Goal: Check status: Check status

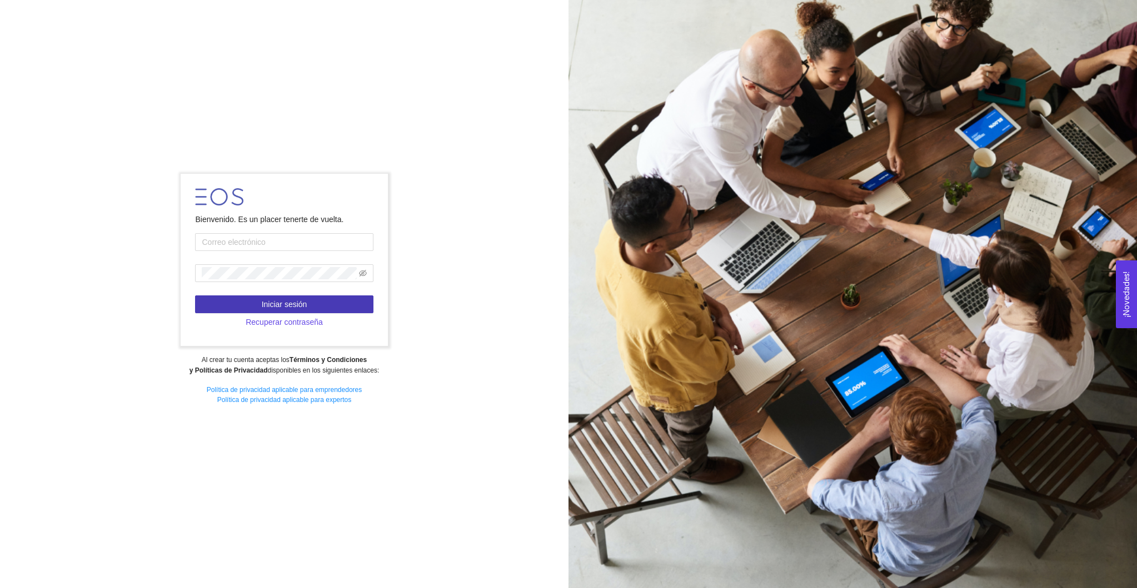
type input "[PERSON_NAME][EMAIL_ADDRESS][PERSON_NAME][DOMAIN_NAME]"
click at [294, 303] on span "Iniciar sesión" at bounding box center [285, 304] width 46 height 12
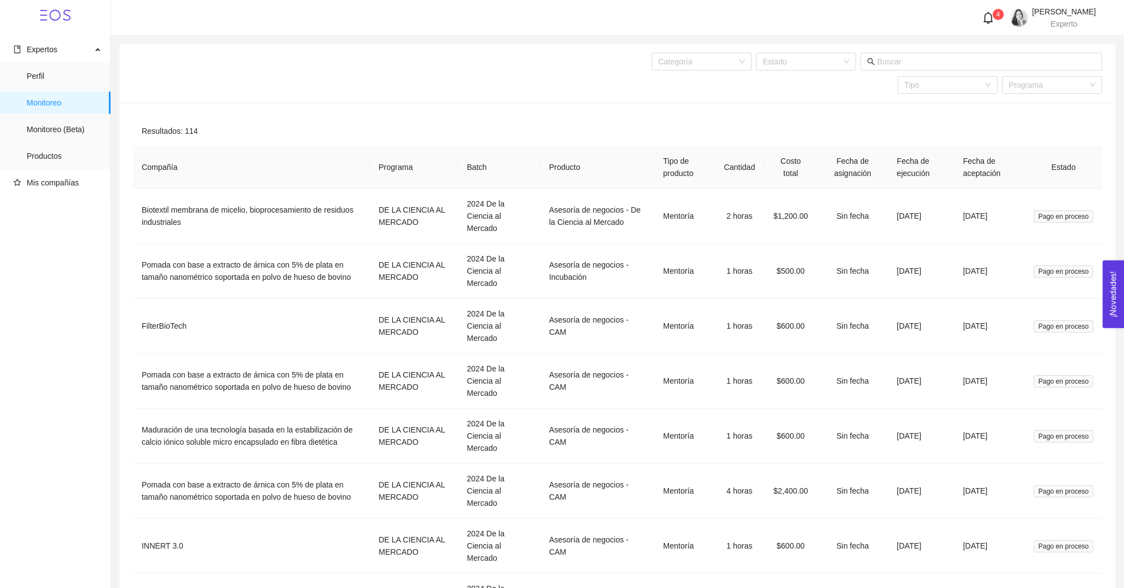
click at [982, 16] on icon "bell" at bounding box center [988, 18] width 12 height 12
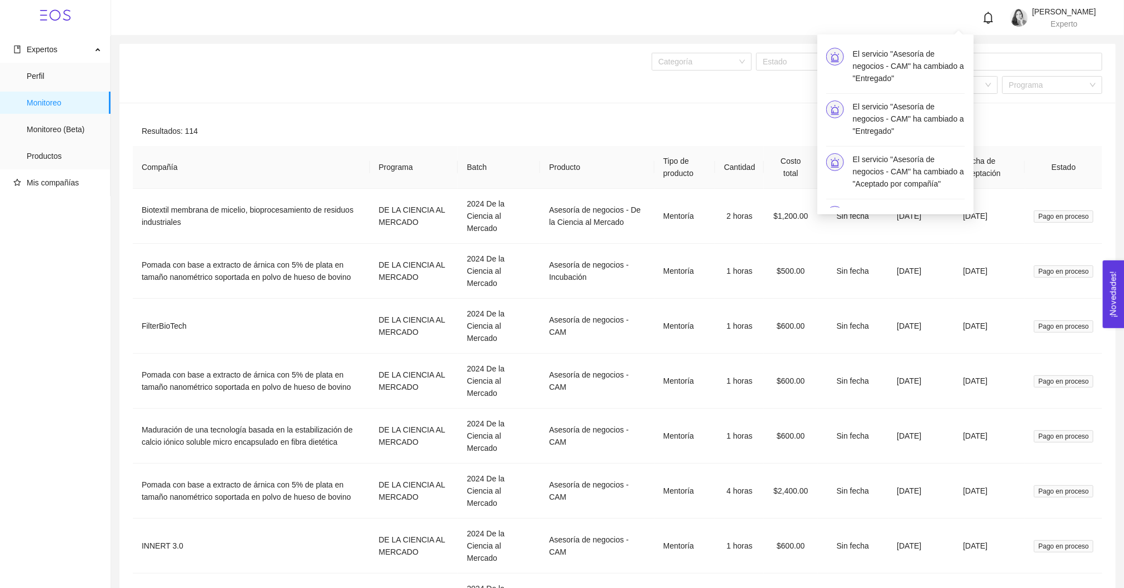
click at [1018, 97] on div "Categoría Estado Tipo Programa" at bounding box center [774, 73] width 655 height 59
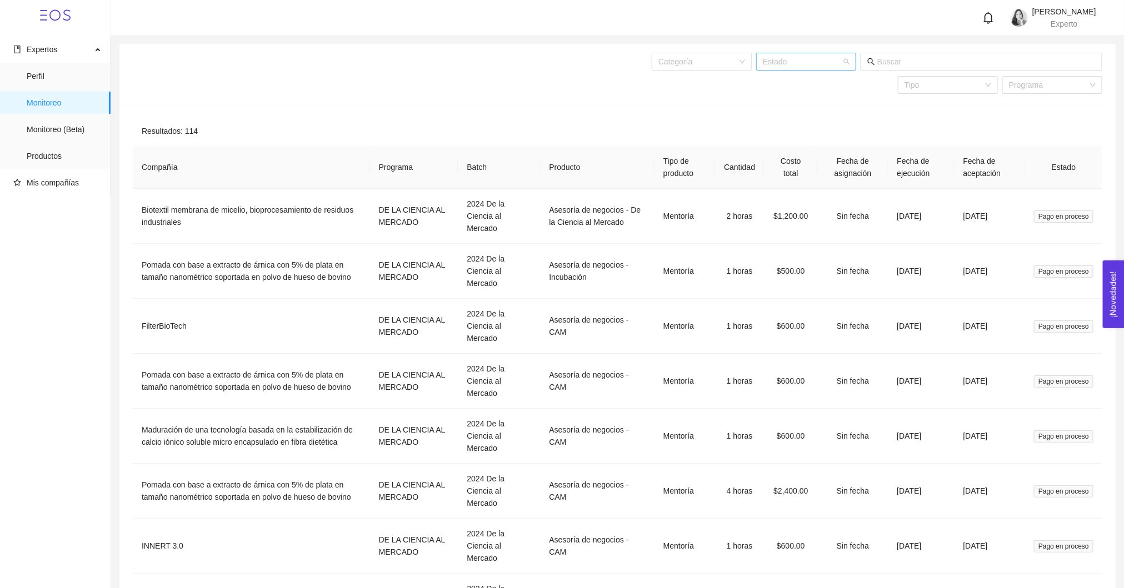
click at [852, 59] on div "Estado" at bounding box center [806, 62] width 100 height 18
click at [794, 99] on div "Agendado" at bounding box center [806, 102] width 87 height 12
click at [862, 62] on span at bounding box center [981, 62] width 242 height 18
click at [848, 63] on div "Estado" at bounding box center [806, 62] width 100 height 18
click at [778, 83] on div "Aceptado por la Compañía" at bounding box center [806, 84] width 87 height 12
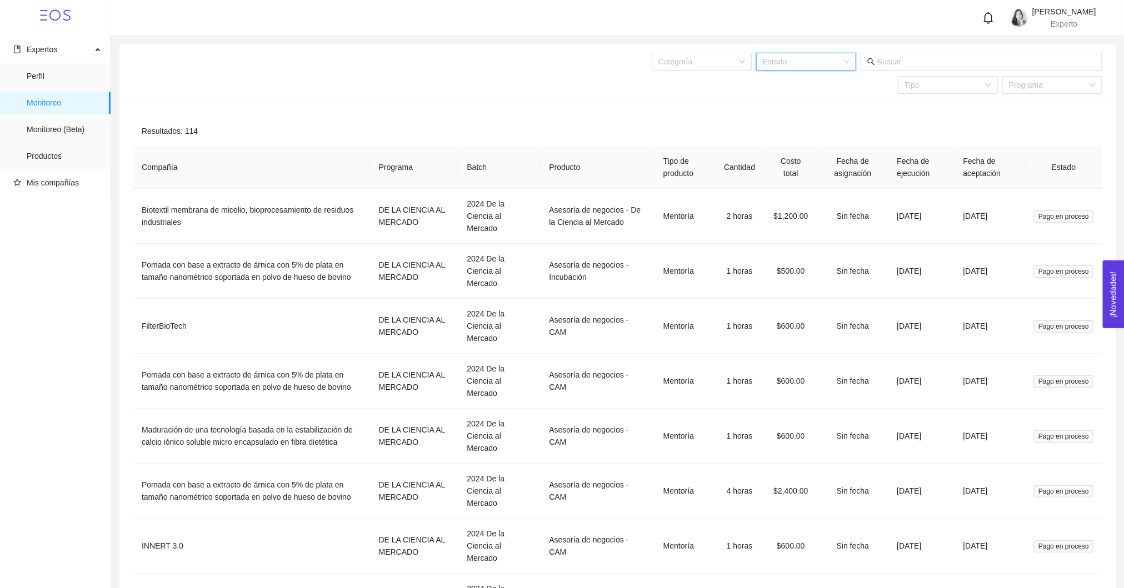
click at [862, 59] on span at bounding box center [981, 62] width 242 height 18
click at [850, 59] on div "Estado" at bounding box center [806, 62] width 100 height 18
click at [787, 96] on div "Agendado" at bounding box center [806, 102] width 87 height 12
click at [854, 67] on div "Estado" at bounding box center [806, 62] width 100 height 18
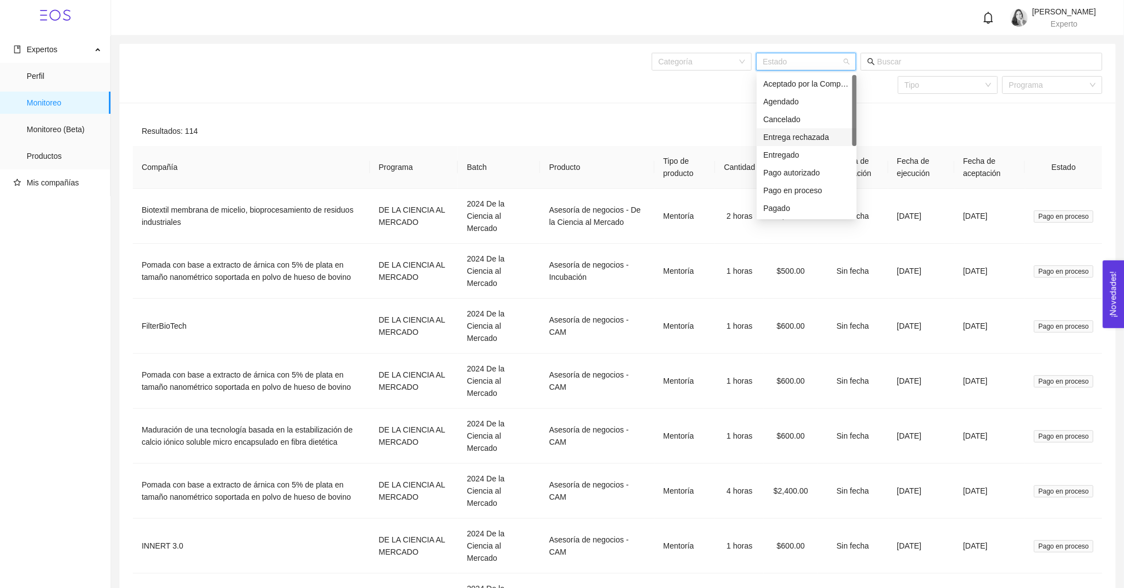
click at [812, 139] on div "Entrega rechazada" at bounding box center [806, 137] width 87 height 12
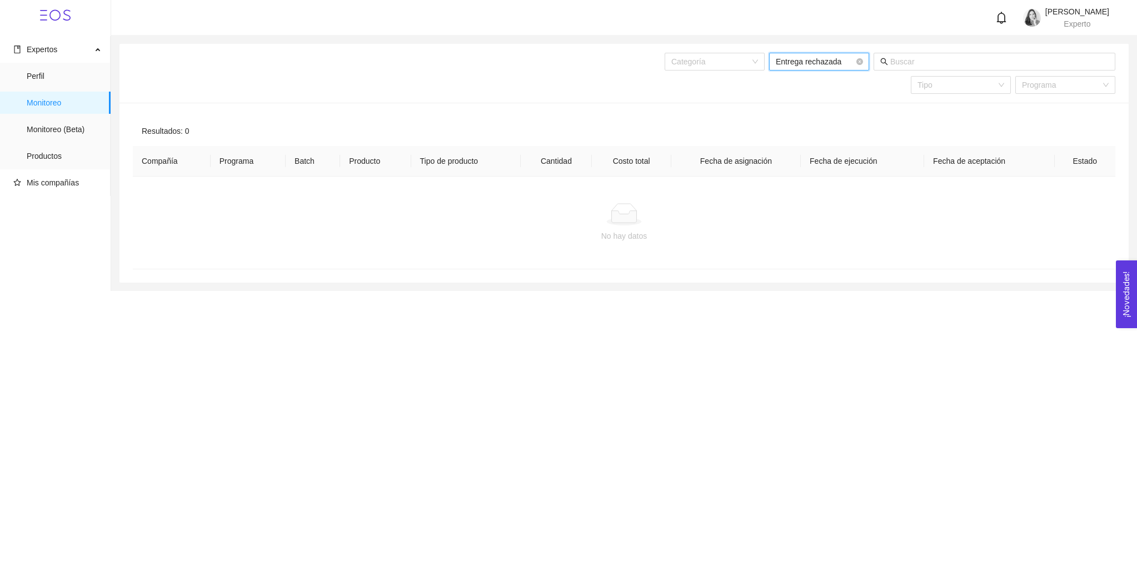
click at [862, 69] on span "Entrega rechazada" at bounding box center [818, 61] width 87 height 17
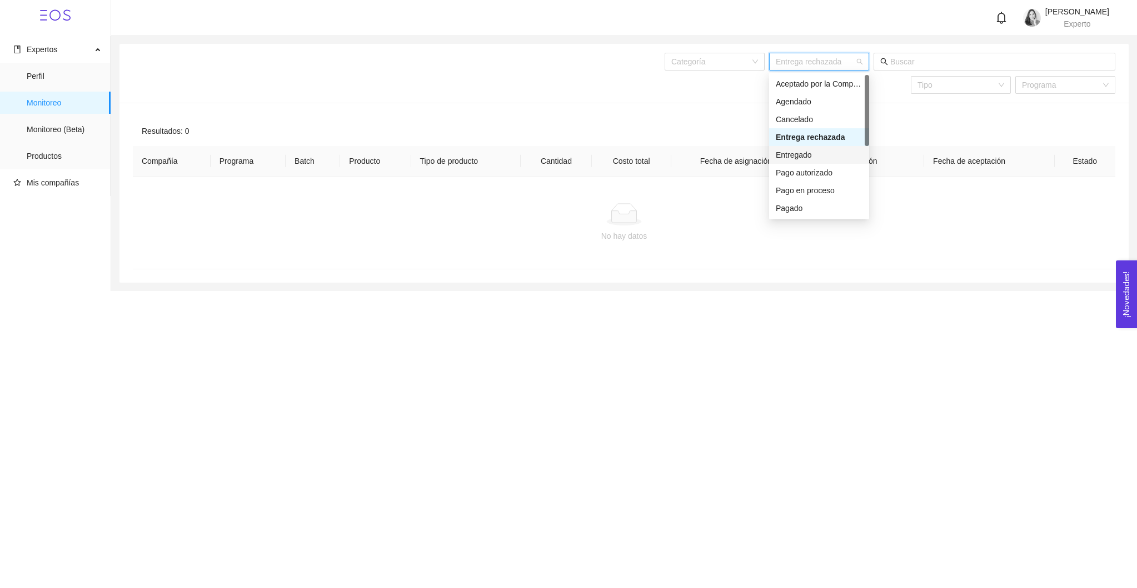
click at [837, 149] on div "Entregado" at bounding box center [818, 155] width 87 height 12
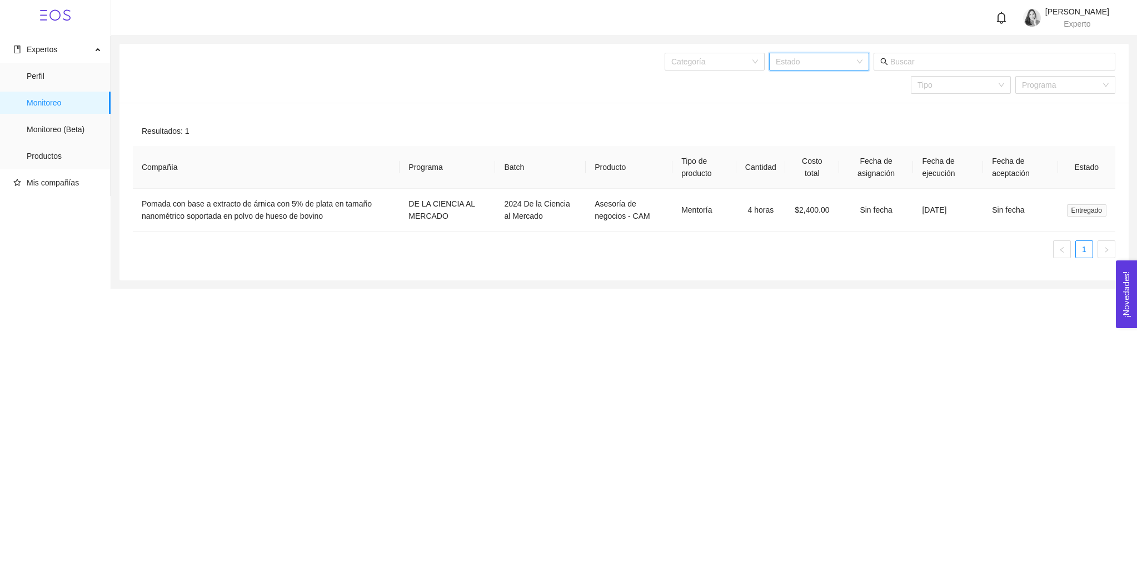
click at [863, 63] on div "Estado" at bounding box center [819, 62] width 100 height 18
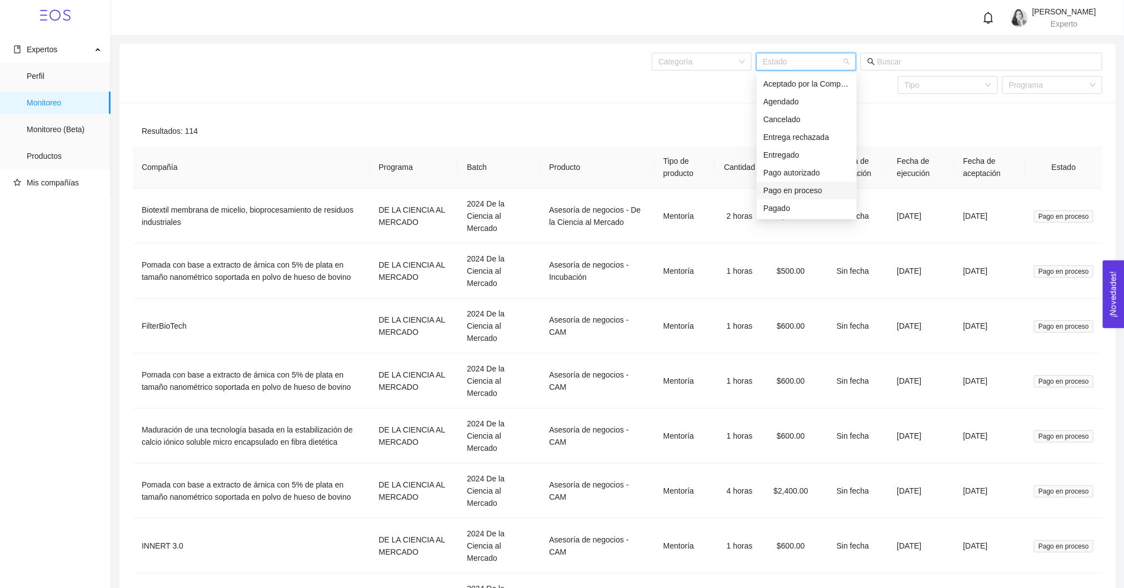
click at [792, 193] on div "Pago en proceso" at bounding box center [806, 190] width 87 height 12
click at [853, 64] on div "Estado" at bounding box center [806, 62] width 100 height 18
click at [807, 171] on div "Pago autorizado" at bounding box center [806, 173] width 87 height 12
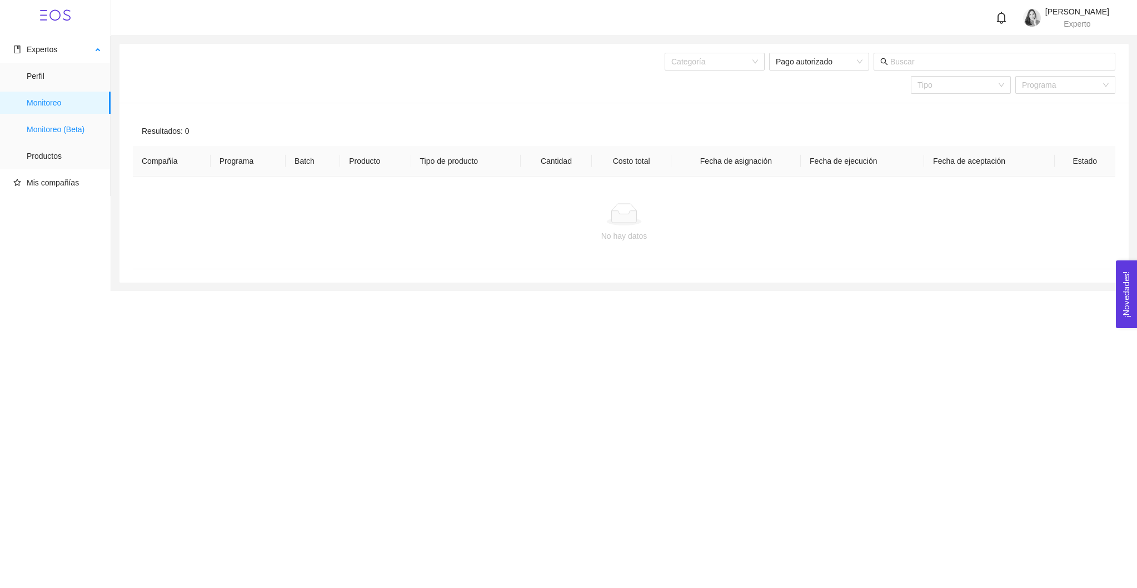
click at [82, 127] on span "Monitoreo (Beta)" at bounding box center [64, 129] width 75 height 22
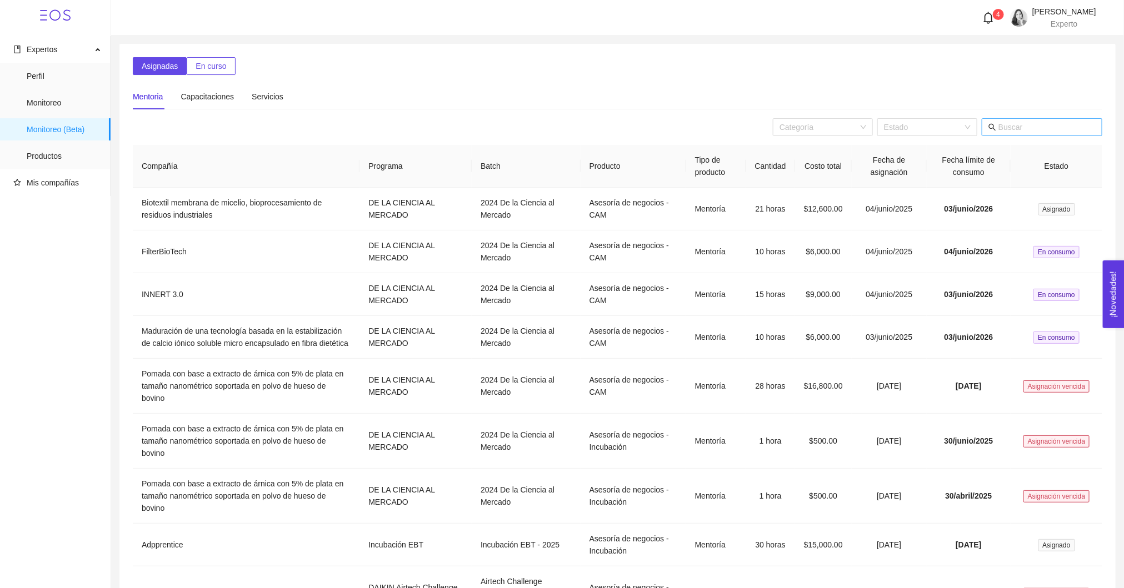
click at [1013, 123] on input "text" at bounding box center [1046, 127] width 97 height 12
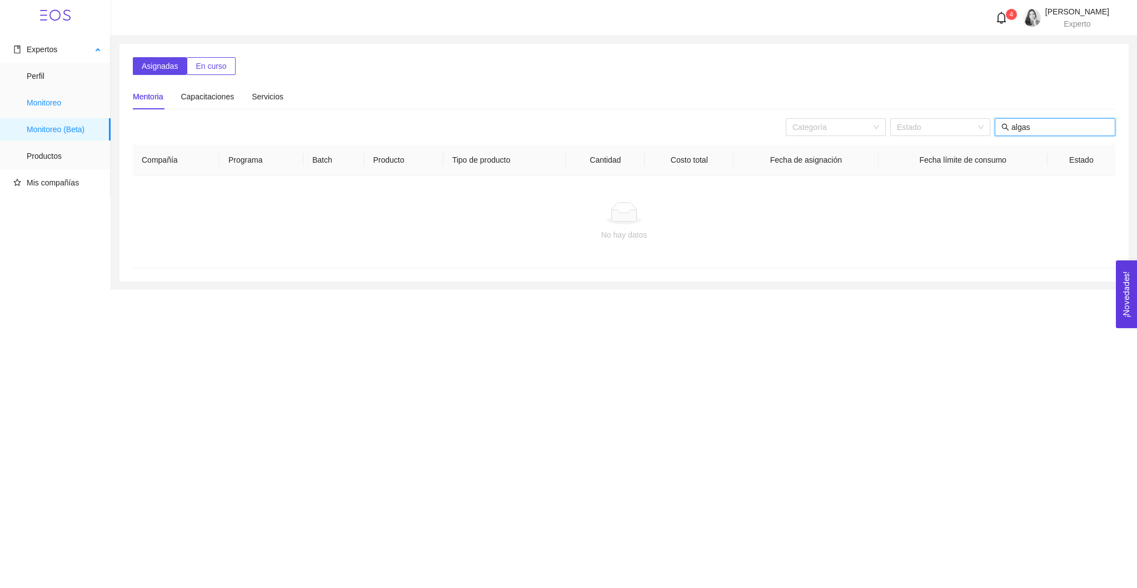
type input "algas"
click at [60, 94] on span "Monitoreo" at bounding box center [64, 103] width 75 height 22
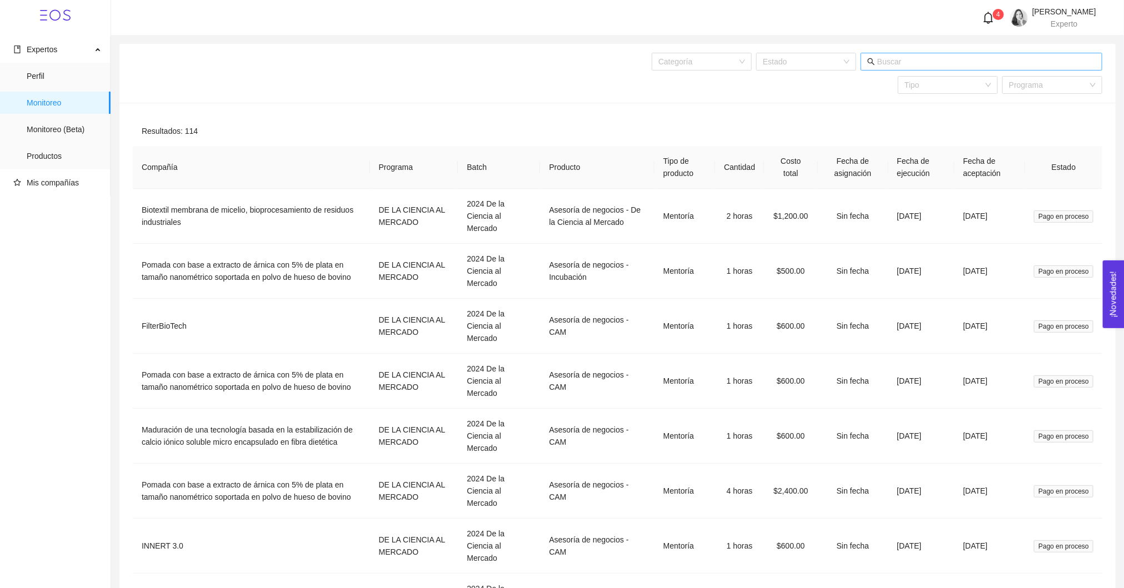
click at [923, 62] on input "text" at bounding box center [986, 62] width 218 height 12
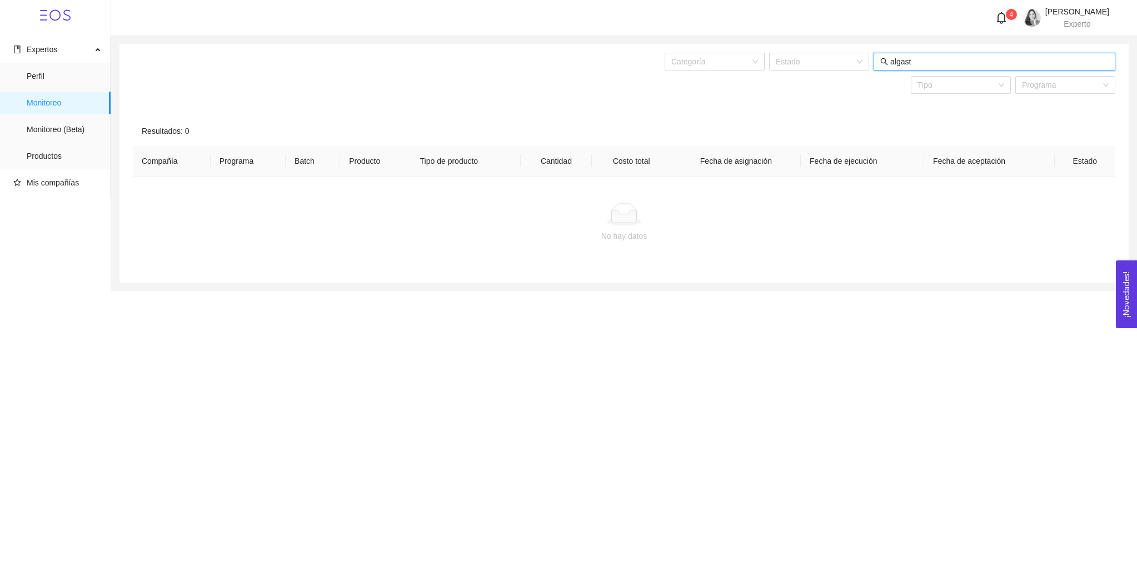
type input "algast"
click at [997, 21] on icon "bell" at bounding box center [1001, 18] width 9 height 12
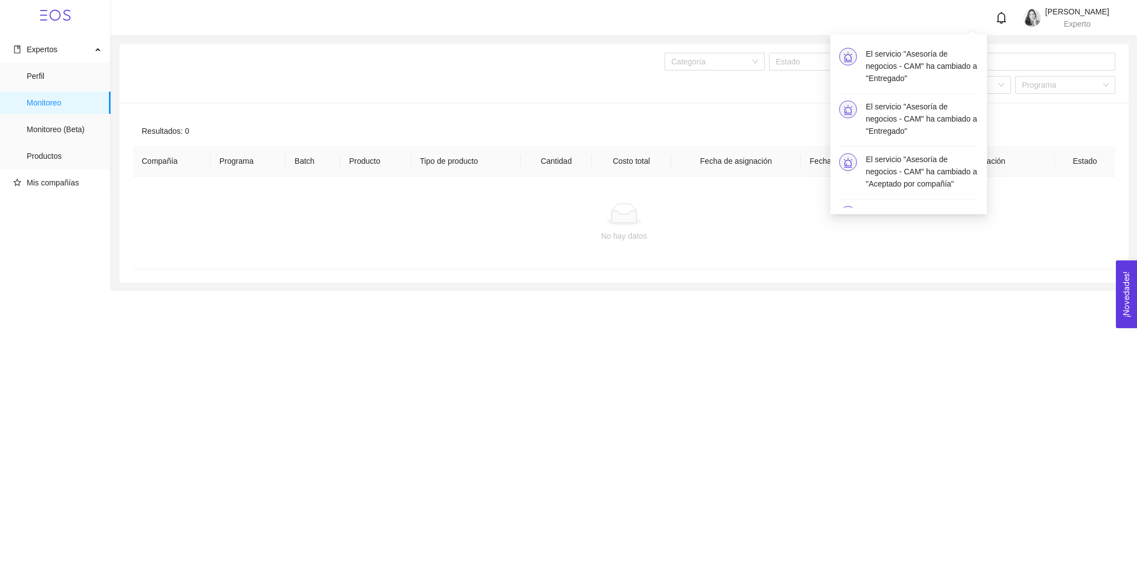
click at [1026, 31] on header "[PERSON_NAME] Experto" at bounding box center [623, 18] width 1025 height 36
